Goal: Information Seeking & Learning: Learn about a topic

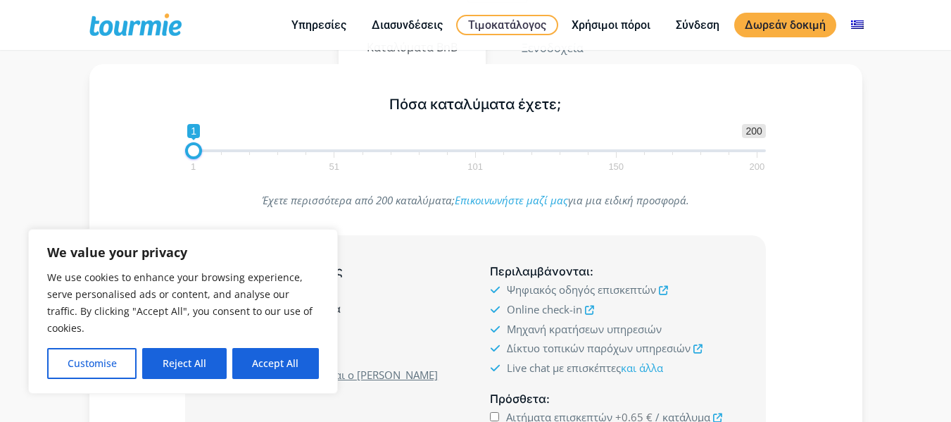
scroll to position [282, 0]
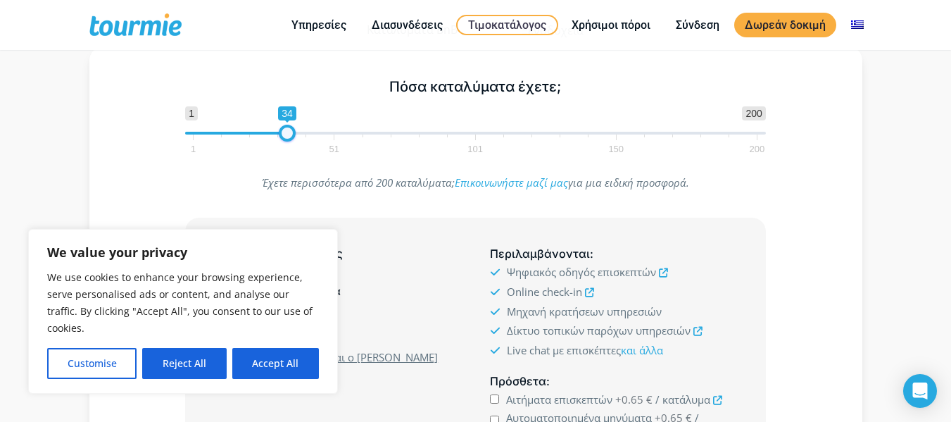
type input "35"
drag, startPoint x: 191, startPoint y: 132, endPoint x: 269, endPoint y: 140, distance: 78.5
click at [286, 132] on span at bounding box center [287, 133] width 17 height 17
drag, startPoint x: 198, startPoint y: 353, endPoint x: 303, endPoint y: 279, distance: 127.9
click at [201, 351] on button "Reject All" at bounding box center [184, 363] width 84 height 31
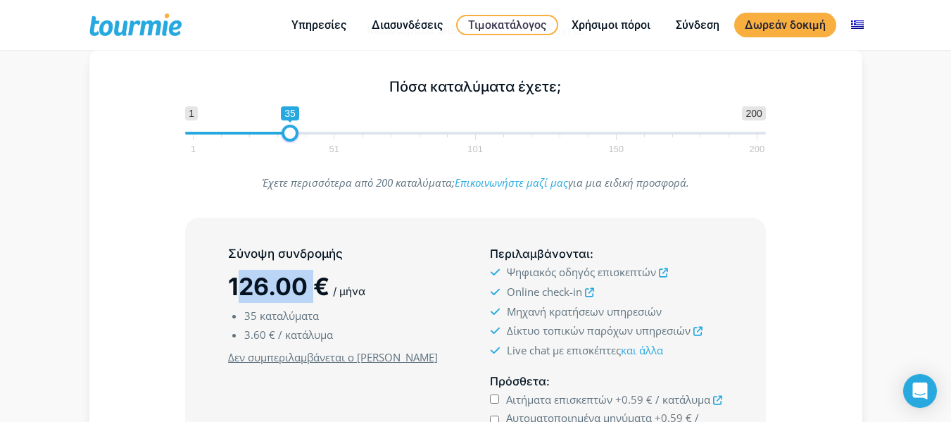
drag, startPoint x: 234, startPoint y: 289, endPoint x: 353, endPoint y: 297, distance: 119.9
click at [324, 295] on span "126.00 €" at bounding box center [278, 286] width 101 height 29
click at [345, 291] on span "/ μήνα" at bounding box center [349, 290] width 32 height 13
drag, startPoint x: 222, startPoint y: 285, endPoint x: 368, endPoint y: 296, distance: 146.8
click at [368, 296] on div "Σύνοψη συνδρομής 126.00 € / μήνα 35 καταλύματα 3.60 € / κατάλυμα Ελάχιστο κόστο…" at bounding box center [344, 357] width 262 height 236
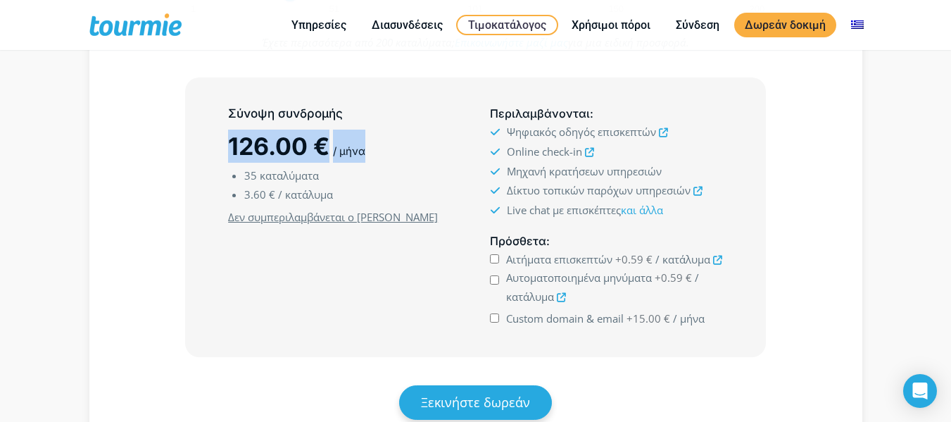
scroll to position [422, 0]
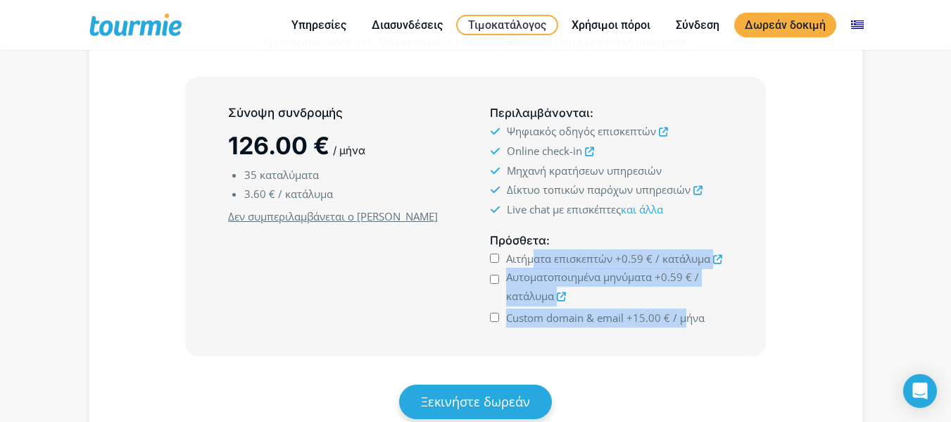
drag, startPoint x: 532, startPoint y: 260, endPoint x: 687, endPoint y: 320, distance: 165.7
click at [687, 320] on ul "Αιτήματα επισκεπτών +0.59 € / κατάλυμα +0.59 € / κατάλυμα" at bounding box center [606, 288] width 232 height 78
click at [681, 317] on span "/ μήνα" at bounding box center [689, 317] width 32 height 14
click at [499, 317] on input "Custom domain & email +15.00 € / μήνα" at bounding box center [494, 317] width 9 height 9
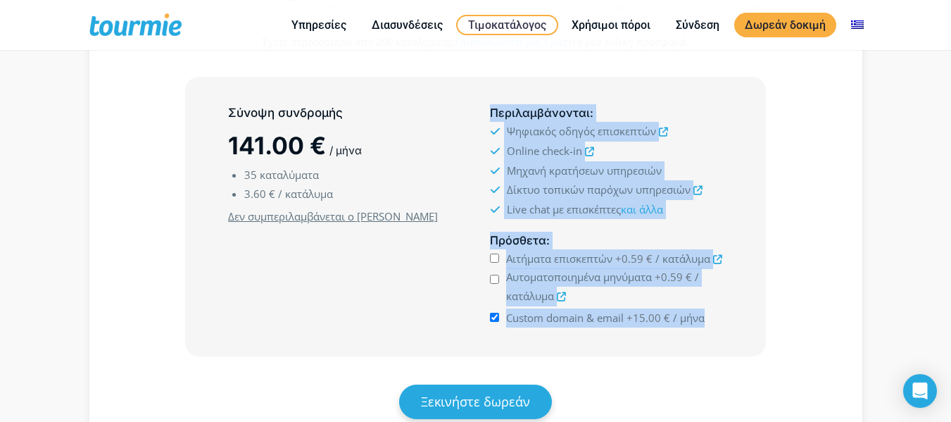
drag, startPoint x: 713, startPoint y: 313, endPoint x: 461, endPoint y: 318, distance: 252.0
click at [462, 318] on div "Σύνοψη συνδρομής 141.00 € / μήνα 35 καταλύματα 3.60 € / κατάλυμα Ελάχιστο κόστο…" at bounding box center [475, 217] width 524 height 236
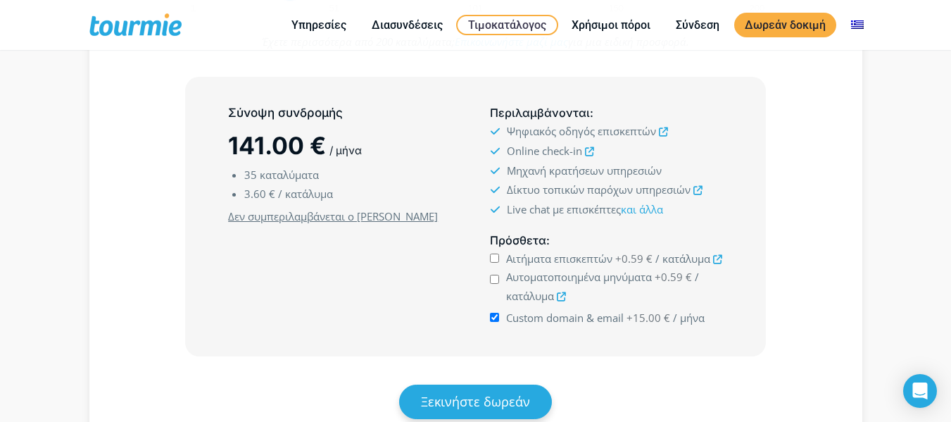
click at [591, 327] on div "Πρόσθετα : Αιτήματα επισκεπτών +0.59 € / κατάλυμα +0.59 €" at bounding box center [606, 280] width 262 height 108
drag, startPoint x: 493, startPoint y: 319, endPoint x: 435, endPoint y: 324, distance: 58.0
click at [490, 319] on input "Custom domain & email +15.00 € / μήνα" at bounding box center [494, 317] width 9 height 9
drag, startPoint x: 578, startPoint y: 320, endPoint x: 670, endPoint y: 322, distance: 92.2
click at [654, 321] on label "Custom domain & email +15.00 € / μήνα" at bounding box center [605, 317] width 198 height 19
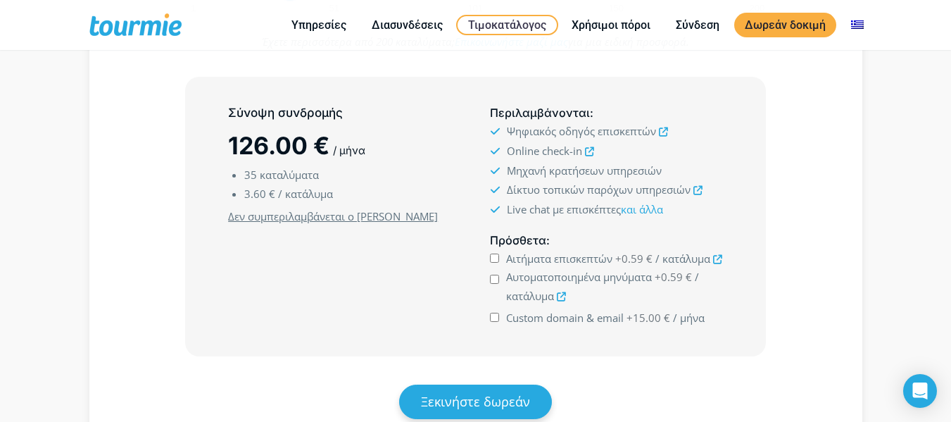
click at [529, 320] on span "Custom domain & email" at bounding box center [565, 317] width 118 height 14
click at [499, 320] on input "Custom domain & email +15.00 € / μήνα" at bounding box center [494, 317] width 9 height 9
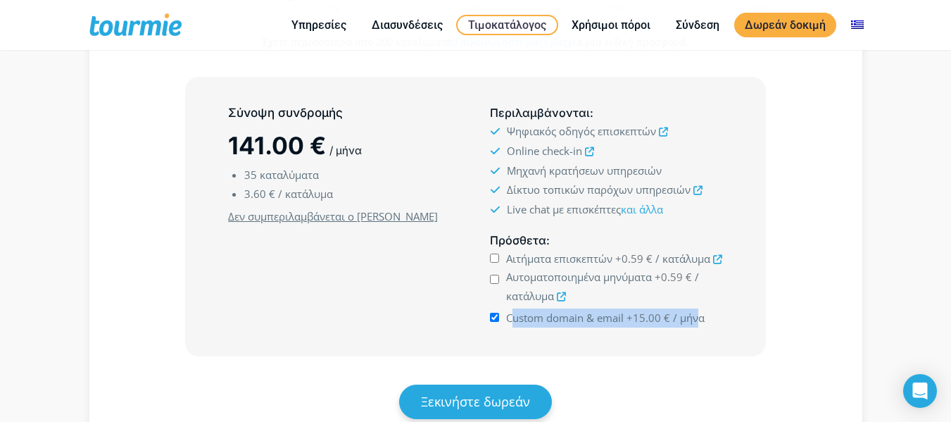
drag, startPoint x: 512, startPoint y: 319, endPoint x: 698, endPoint y: 314, distance: 185.9
click at [698, 314] on label "Custom domain & email +15.00 € / μήνα" at bounding box center [605, 317] width 198 height 19
click at [577, 317] on span "Custom domain & email" at bounding box center [565, 317] width 118 height 14
click at [499, 317] on input "Custom domain & email +15.00 € / μήνα" at bounding box center [494, 317] width 9 height 9
checkbox input "false"
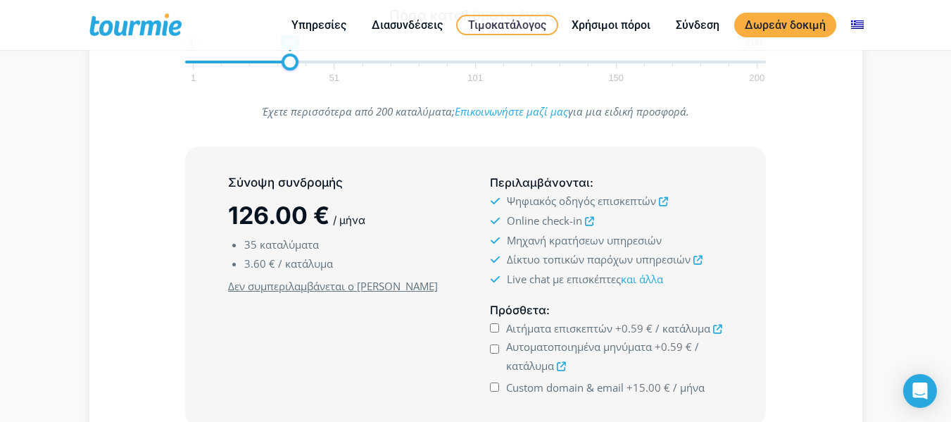
scroll to position [352, 0]
drag, startPoint x: 293, startPoint y: 61, endPoint x: 357, endPoint y: 95, distance: 72.4
click at [352, 70] on span at bounding box center [343, 62] width 17 height 17
drag, startPoint x: 246, startPoint y: 268, endPoint x: 268, endPoint y: 268, distance: 22.5
click at [267, 268] on span "3.20 €" at bounding box center [259, 264] width 31 height 14
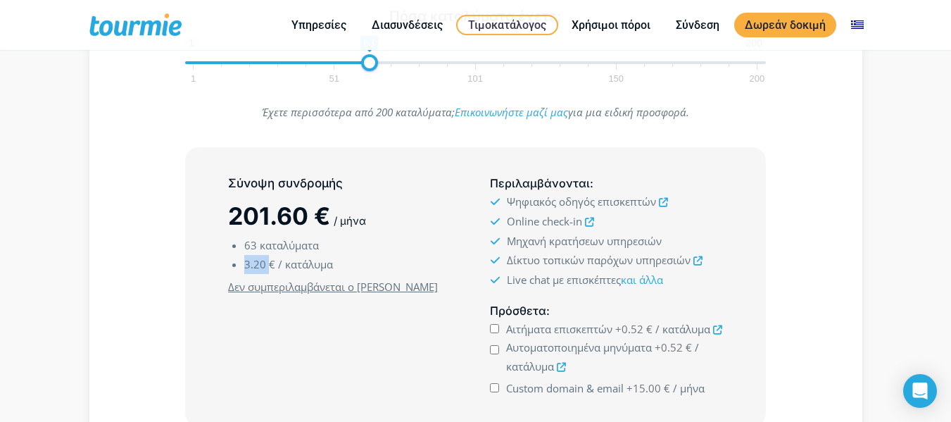
click at [270, 267] on span "3.20 €" at bounding box center [259, 264] width 31 height 14
drag, startPoint x: 372, startPoint y: 60, endPoint x: 443, endPoint y: 67, distance: 71.4
click at [434, 65] on span at bounding box center [425, 62] width 17 height 17
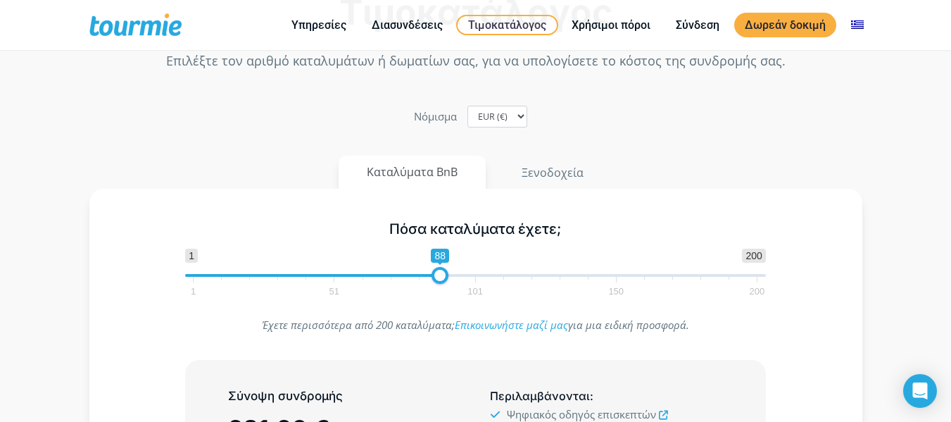
scroll to position [138, 0]
drag, startPoint x: 441, startPoint y: 279, endPoint x: 505, endPoint y: 273, distance: 64.4
click at [500, 273] on span at bounding box center [491, 276] width 17 height 17
type input "102"
drag, startPoint x: 503, startPoint y: 276, endPoint x: 480, endPoint y: 279, distance: 22.7
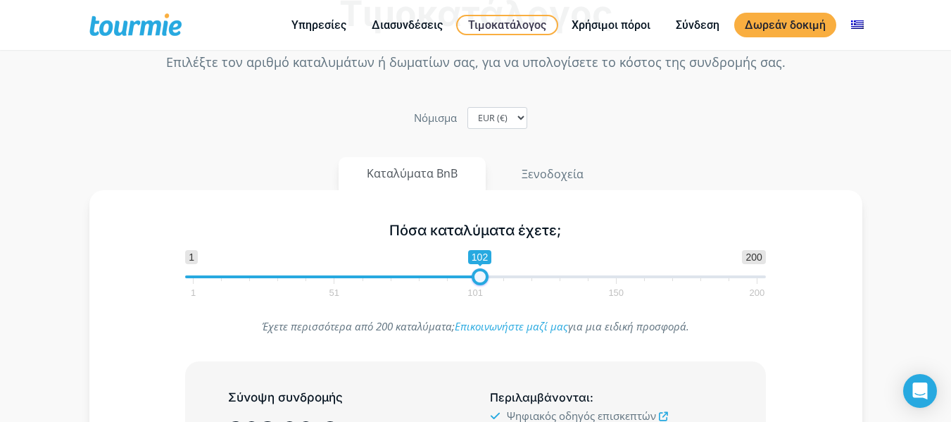
click at [480, 279] on span at bounding box center [480, 276] width 17 height 17
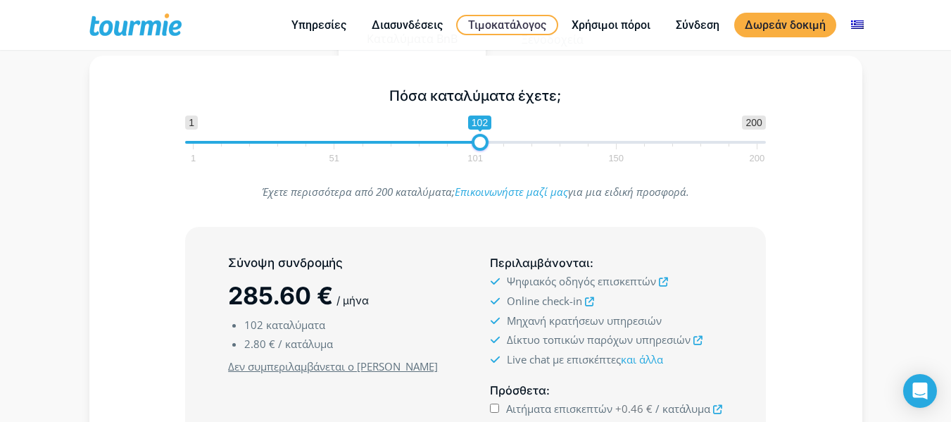
scroll to position [280, 0]
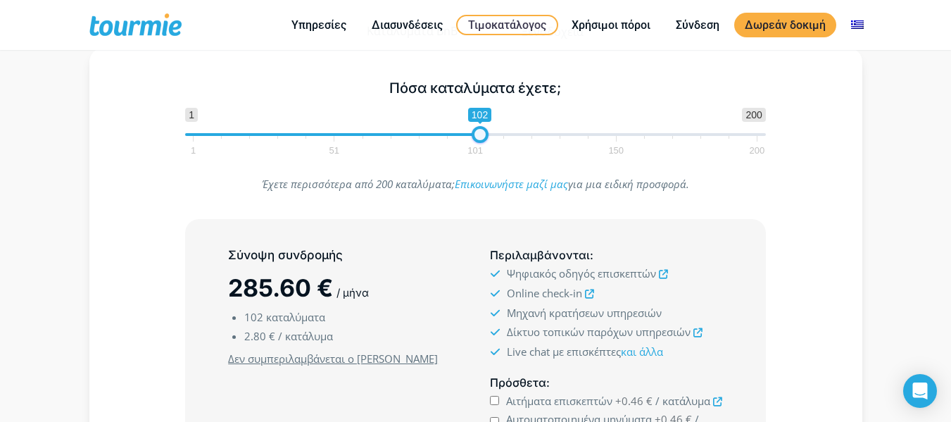
click at [477, 128] on span at bounding box center [480, 134] width 17 height 17
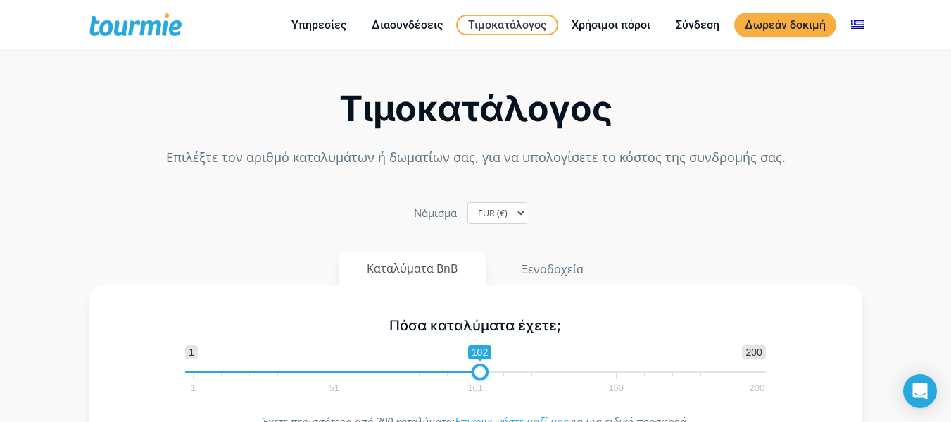
scroll to position [0, 0]
